Goal: Task Accomplishment & Management: Use online tool/utility

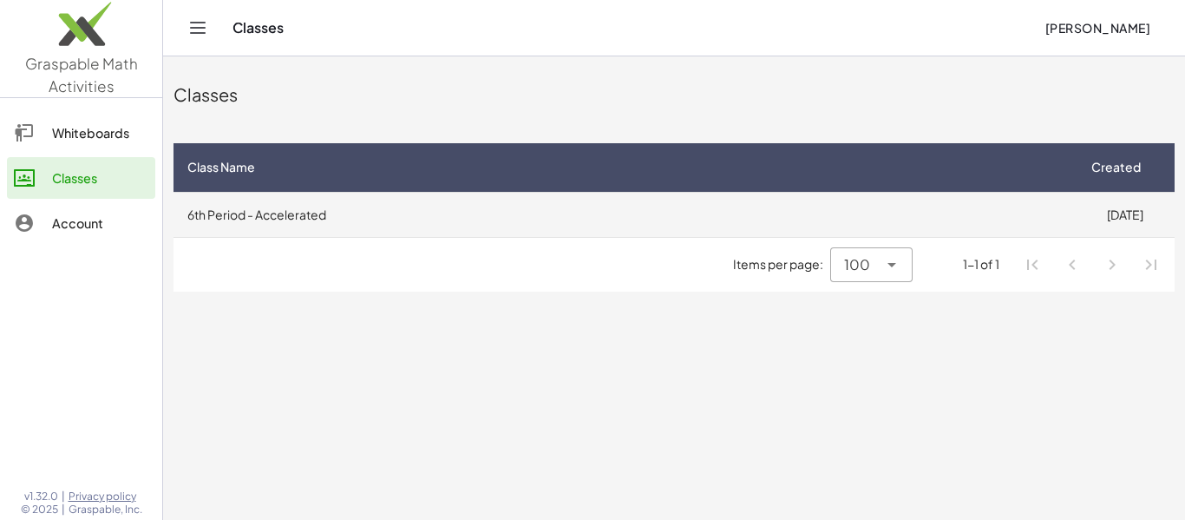
click at [311, 207] on td "6th Period - Accelerated" at bounding box center [624, 214] width 901 height 45
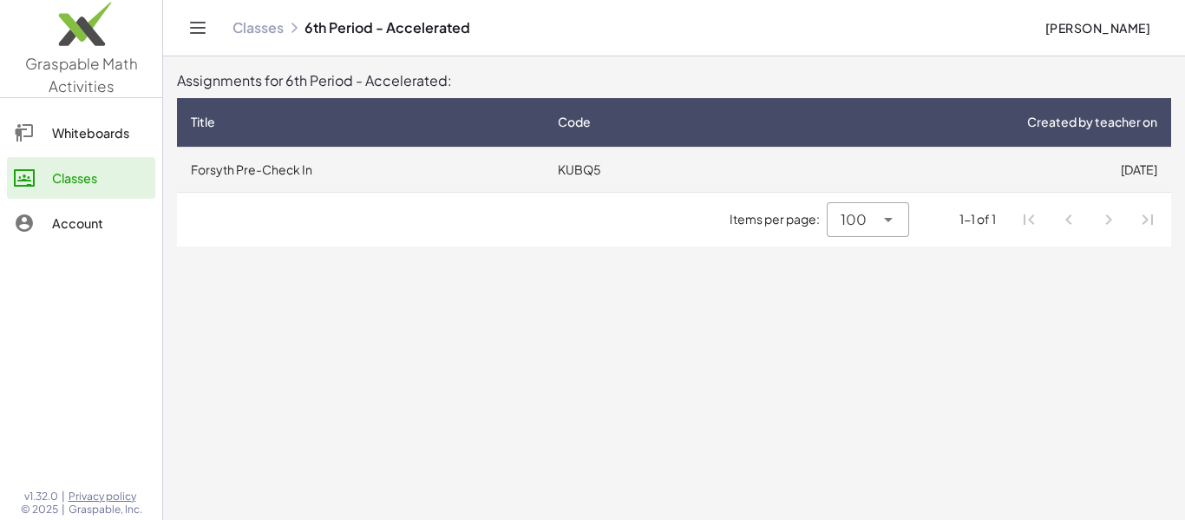
click at [634, 163] on td "KUBQ5" at bounding box center [641, 169] width 194 height 45
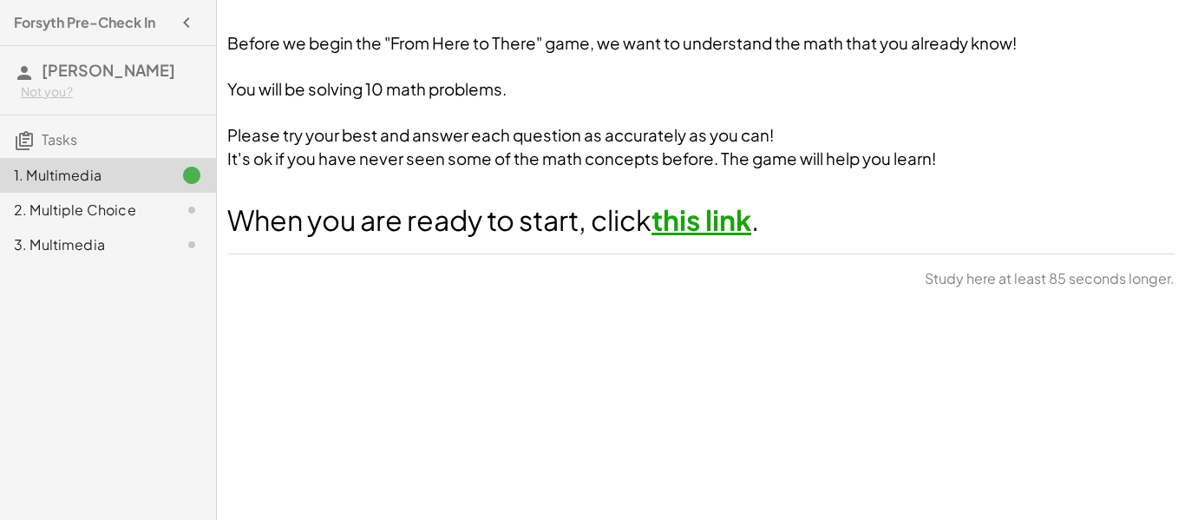
click at [683, 214] on link "this link" at bounding box center [702, 219] width 100 height 35
click at [739, 80] on h3 "You will be solving 10 math problems." at bounding box center [700, 89] width 947 height 23
click at [189, 220] on div "2. Multiple Choice" at bounding box center [108, 210] width 216 height 35
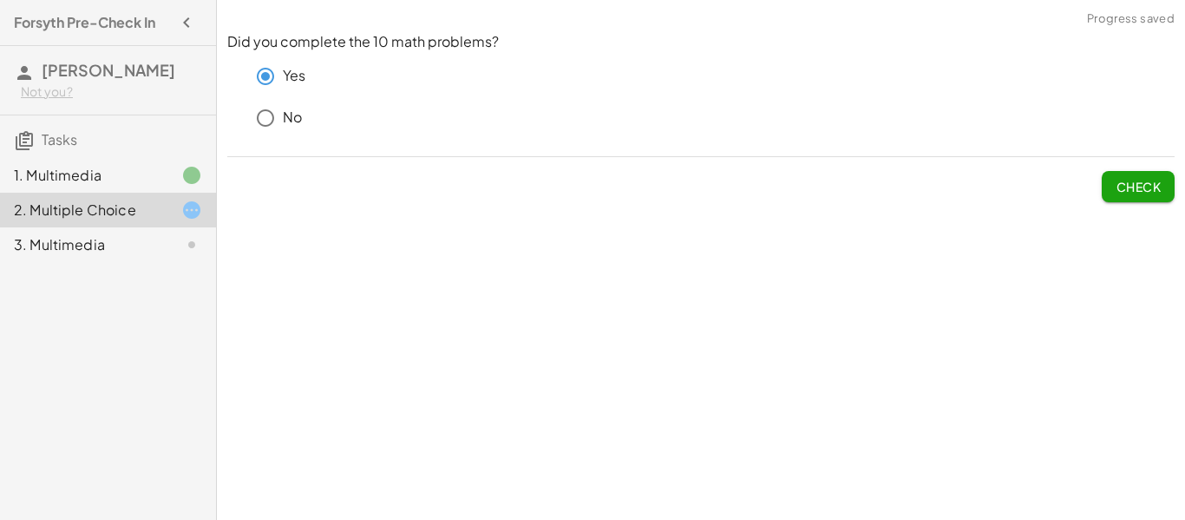
click at [1125, 197] on button "Check" at bounding box center [1138, 186] width 73 height 31
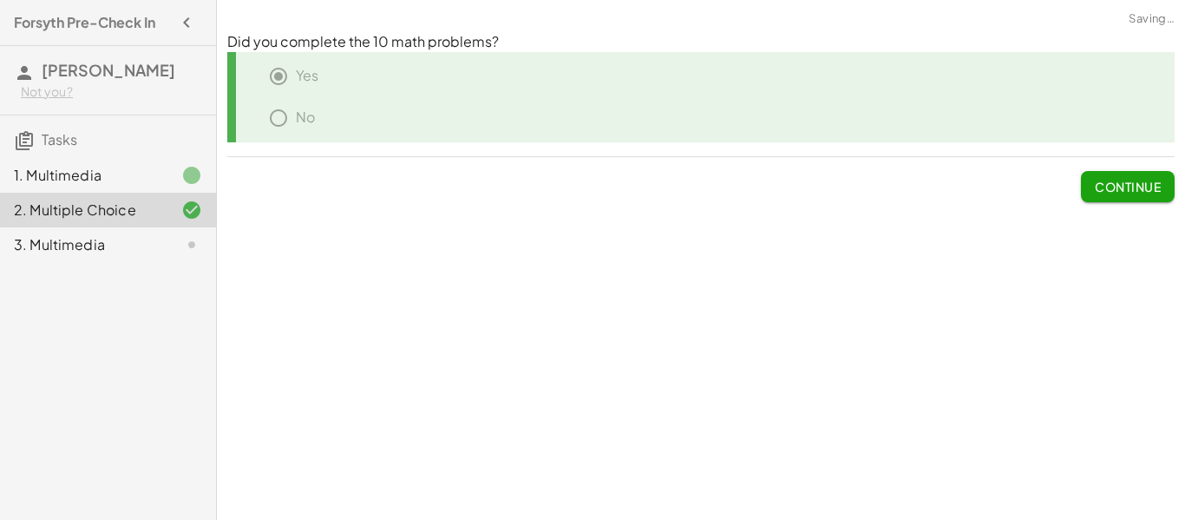
click at [79, 245] on div "3. Multimedia" at bounding box center [84, 244] width 140 height 21
